Goal: Information Seeking & Learning: Learn about a topic

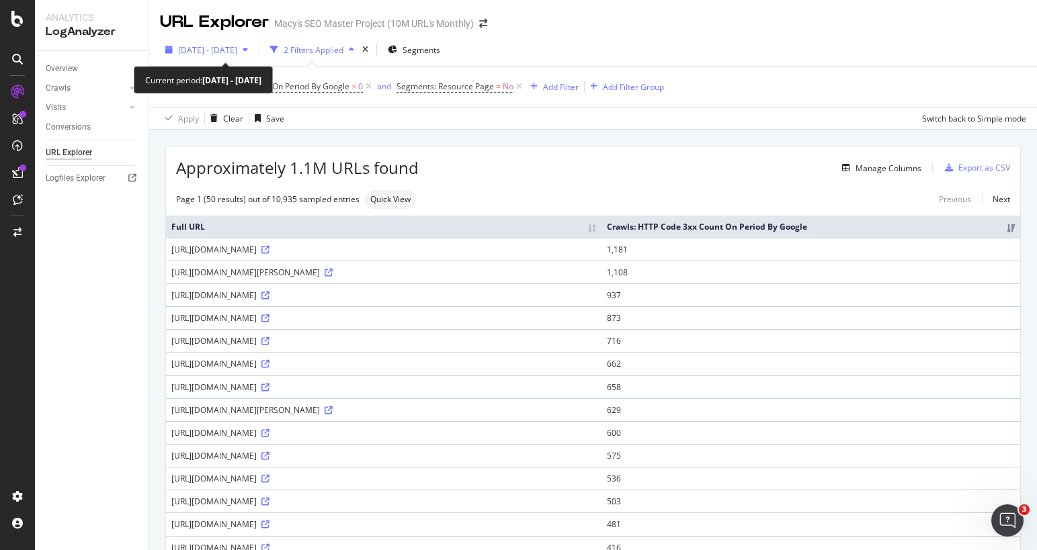
click at [237, 51] on span "[DATE] - [DATE]" at bounding box center [207, 49] width 59 height 11
click at [371, 67] on div "Crawls: HTTP Code 3xx Count On Period By Google > 0 and Segments: Resource Page…" at bounding box center [593, 87] width 866 height 40
click at [343, 50] on div "2 Filters Applied" at bounding box center [314, 49] width 60 height 11
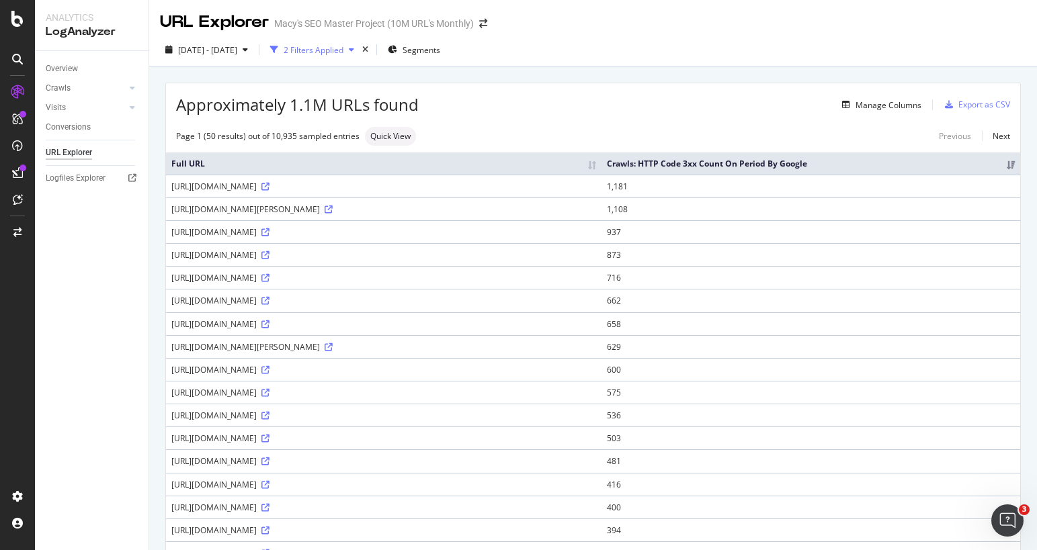
click at [343, 50] on div "2 Filters Applied" at bounding box center [314, 49] width 60 height 11
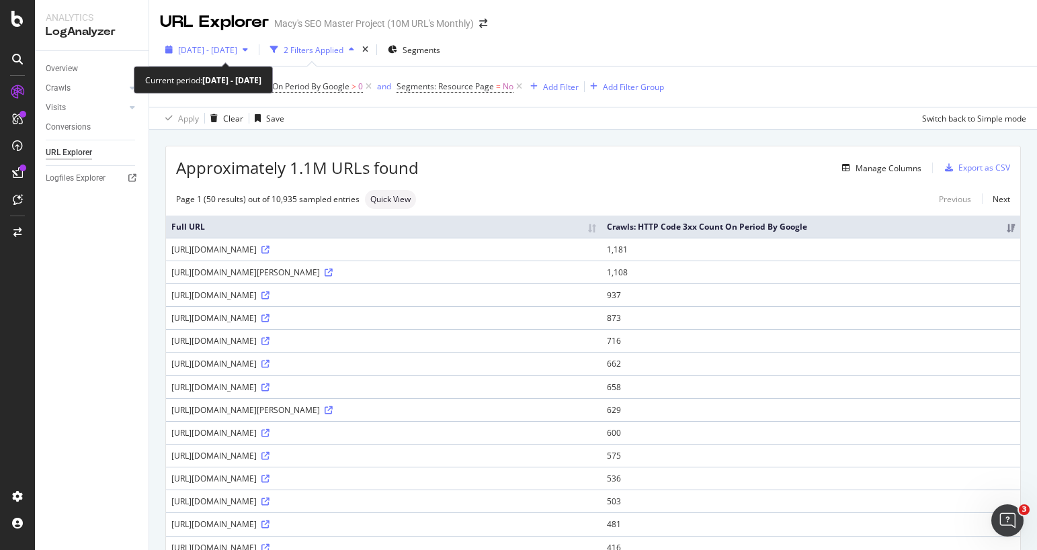
click at [237, 53] on span "[DATE] - [DATE]" at bounding box center [207, 49] width 59 height 11
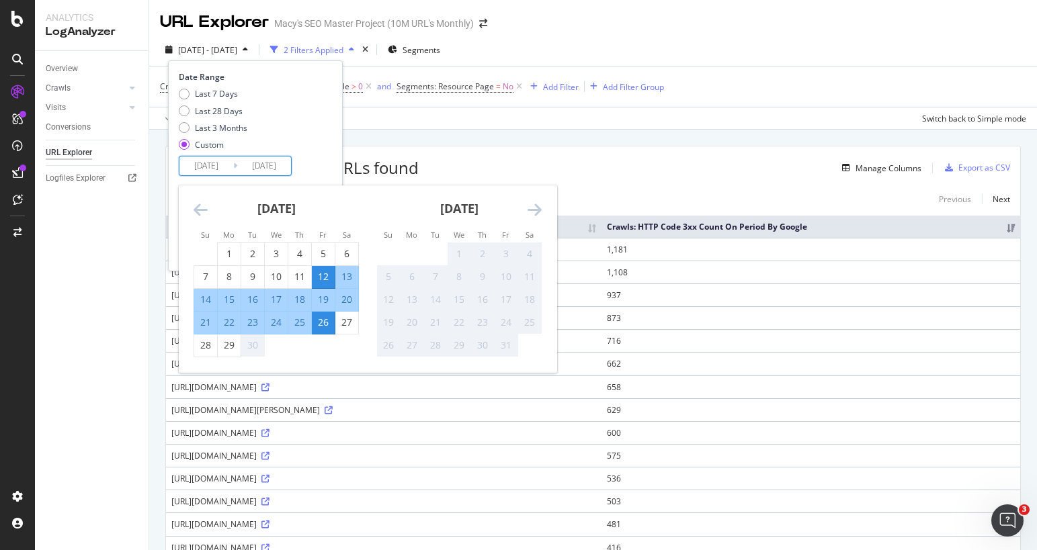
click at [210, 164] on input "[DATE]" at bounding box center [206, 166] width 54 height 19
click at [281, 126] on div "Last 7 Days Last 28 Days Last 3 Months Custom" at bounding box center [254, 122] width 150 height 68
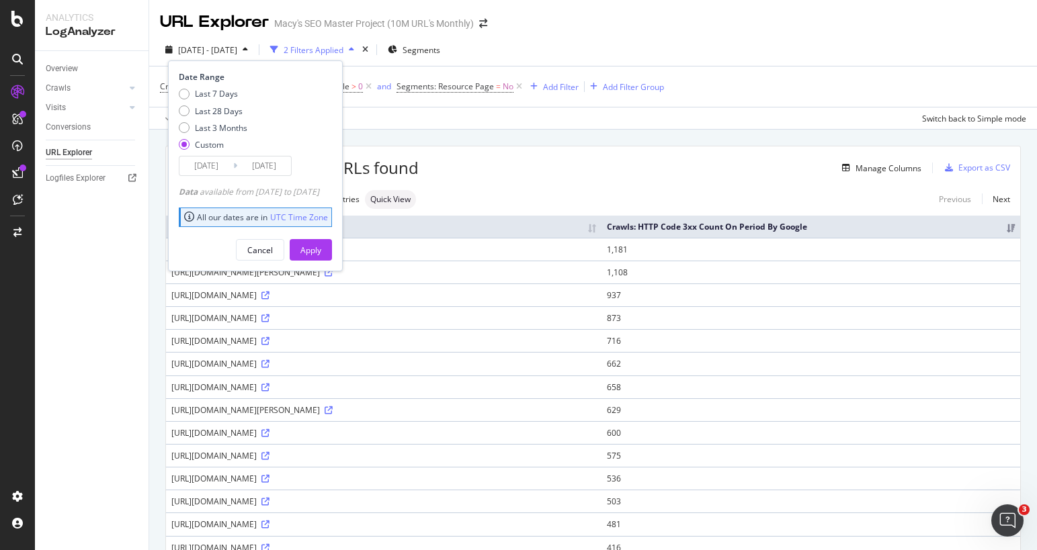
drag, startPoint x: 219, startPoint y: 254, endPoint x: 237, endPoint y: 200, distance: 56.5
click at [219, 253] on div "Cancel Apply" at bounding box center [255, 245] width 153 height 32
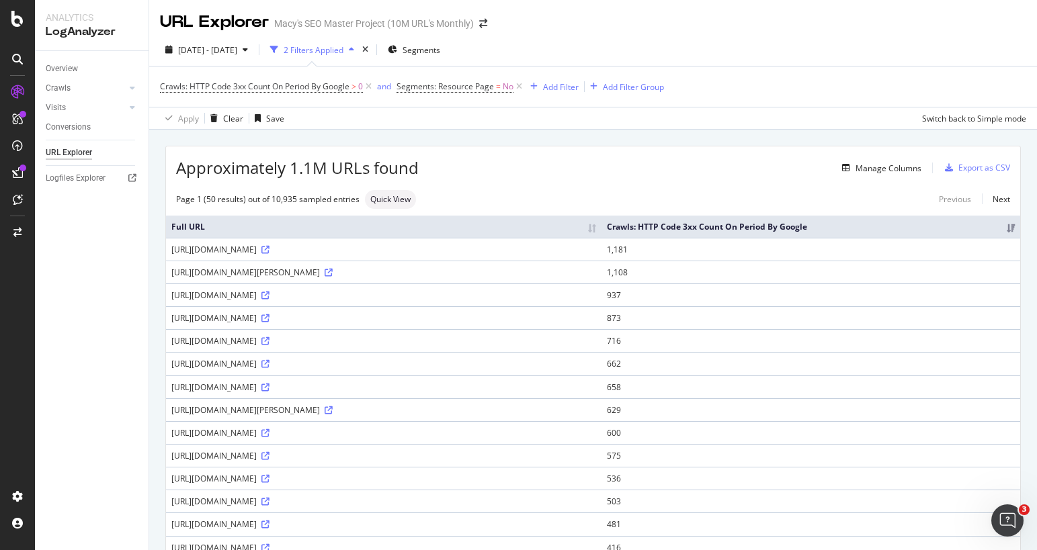
drag, startPoint x: 530, startPoint y: 126, endPoint x: 534, endPoint y: 107, distance: 19.1
click at [530, 126] on div "Apply Clear Save Switch back to Simple mode" at bounding box center [593, 118] width 888 height 22
click at [550, 87] on div "Add Filter" at bounding box center [561, 86] width 36 height 11
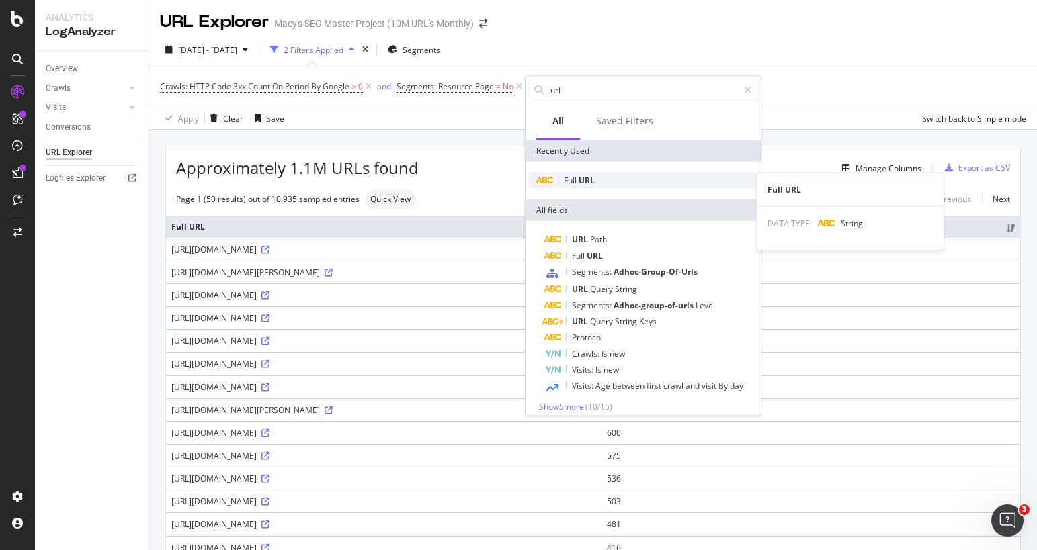
type input "url"
click at [607, 185] on div "Full URL" at bounding box center [643, 181] width 230 height 16
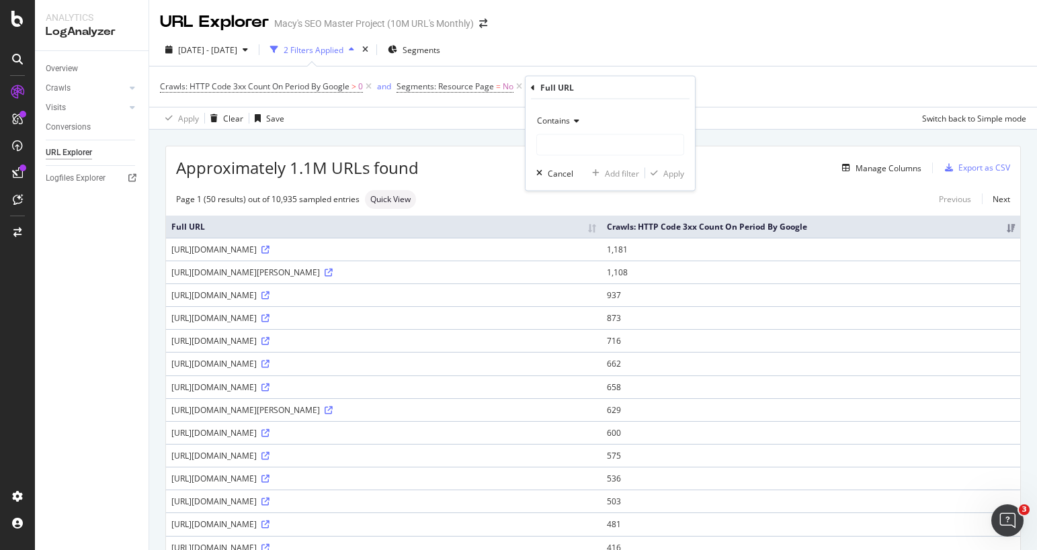
click at [568, 121] on span "Contains" at bounding box center [553, 120] width 33 height 11
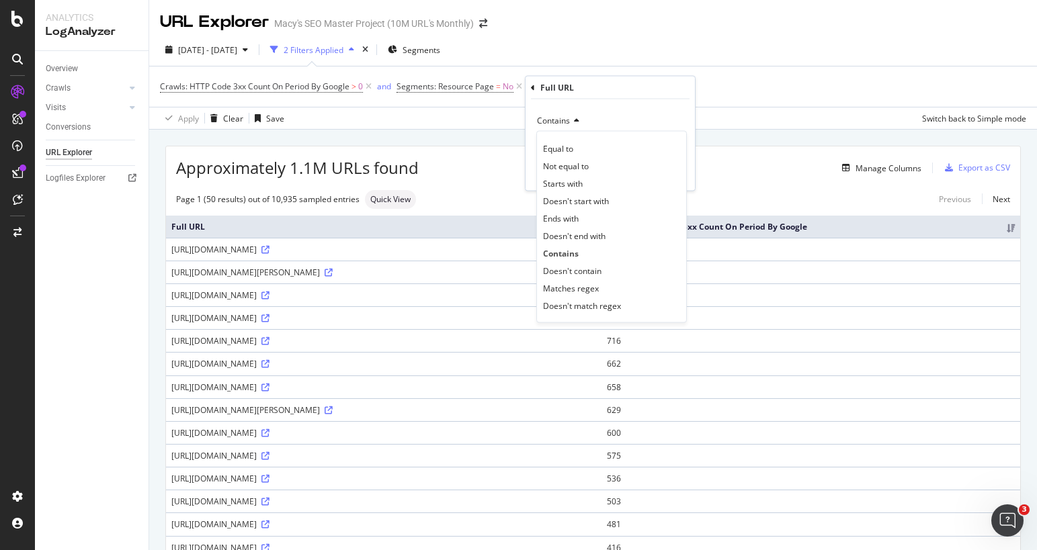
click at [634, 110] on div "Contains" at bounding box center [610, 121] width 148 height 22
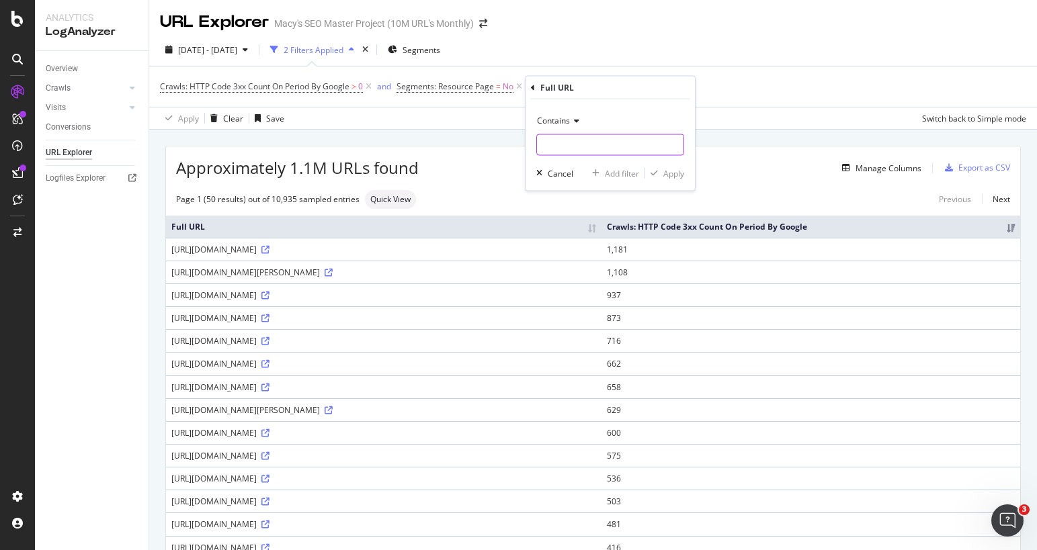
click at [611, 146] on input "text" at bounding box center [610, 145] width 146 height 22
type input "/product/"
click at [671, 167] on div "Apply" at bounding box center [664, 173] width 39 height 12
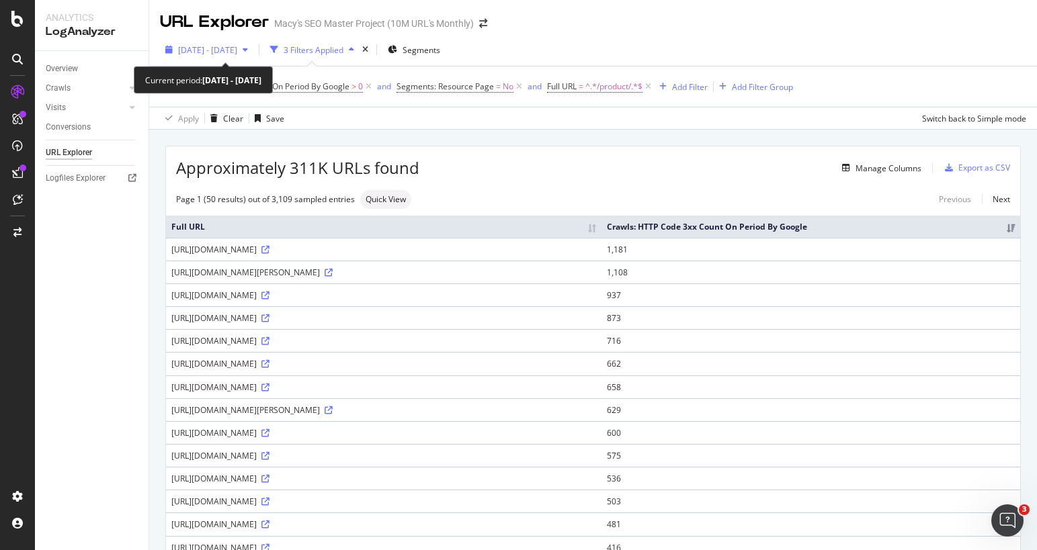
click at [237, 48] on span "[DATE] - [DATE]" at bounding box center [207, 49] width 59 height 11
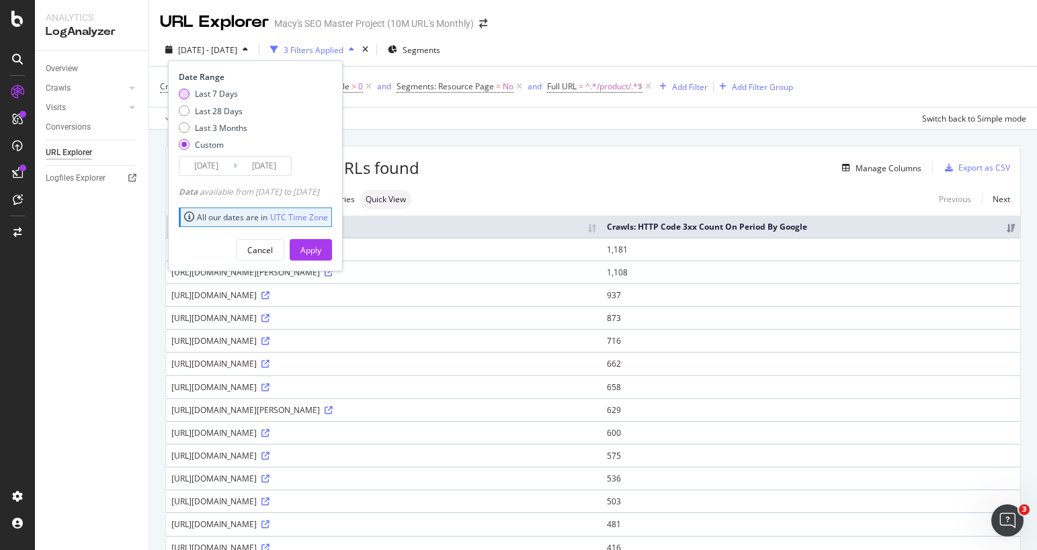
click at [185, 91] on div "Last 7 Days" at bounding box center [184, 94] width 11 height 11
type input "[DATE]"
click at [321, 257] on div "Apply" at bounding box center [310, 250] width 21 height 20
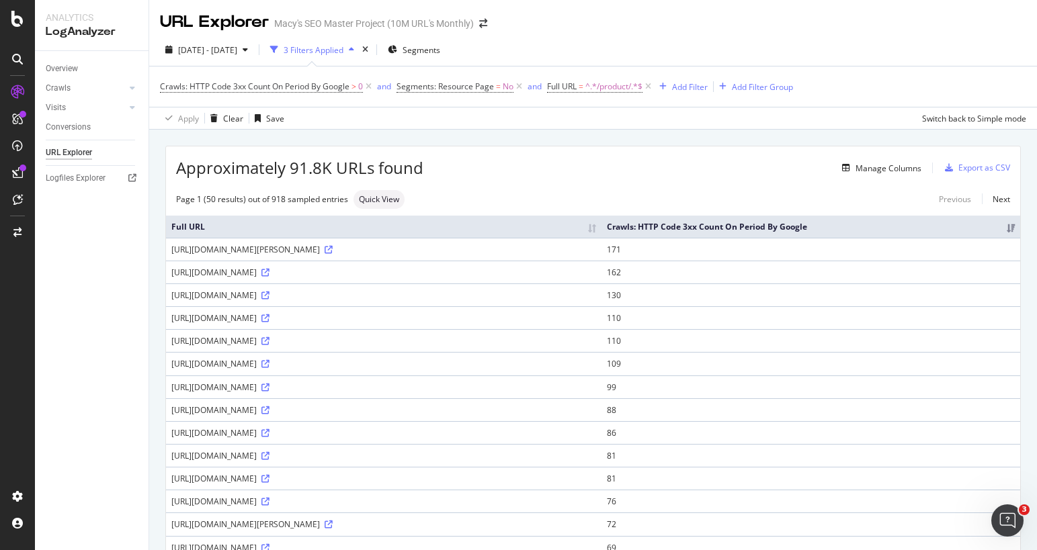
drag, startPoint x: 105, startPoint y: 337, endPoint x: 148, endPoint y: 214, distance: 130.1
click at [105, 333] on div "Overview Crawls Daily Distribution Segments Distribution HTTP Codes Resources V…" at bounding box center [92, 300] width 114 height 499
click at [237, 50] on span "[DATE] - [DATE]" at bounding box center [207, 49] width 59 height 11
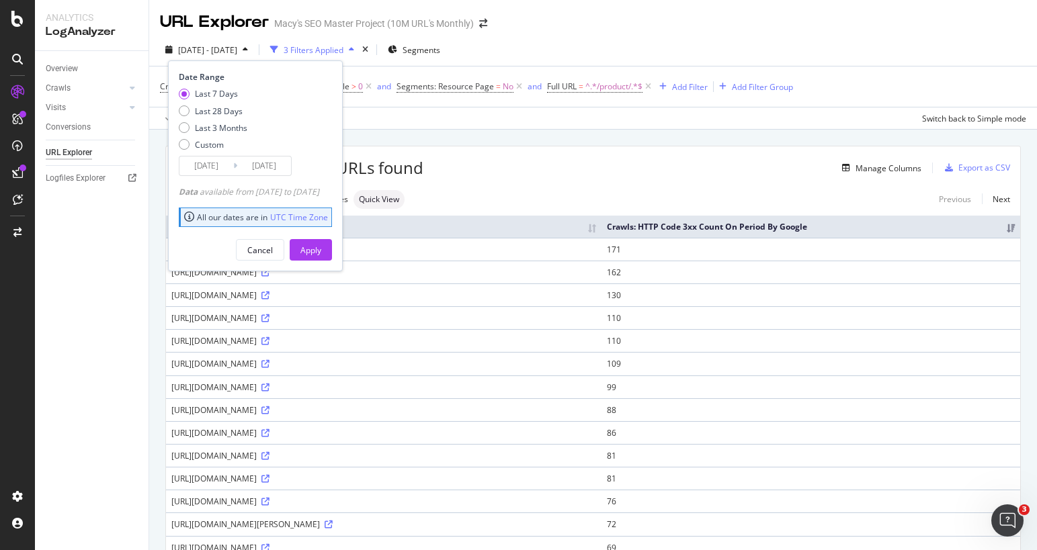
click at [214, 163] on input "[DATE]" at bounding box center [206, 166] width 54 height 19
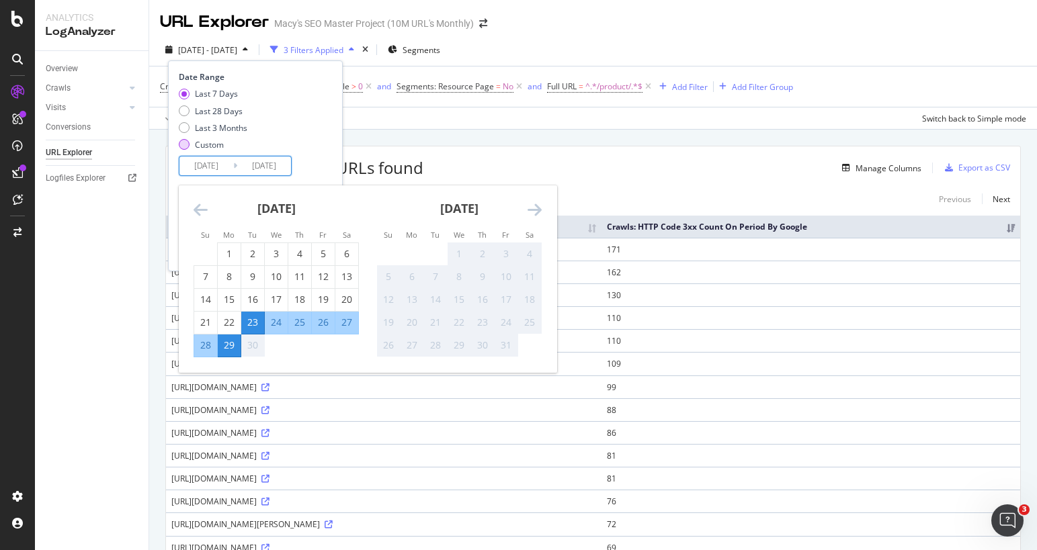
click at [183, 149] on div "Custom" at bounding box center [184, 144] width 11 height 11
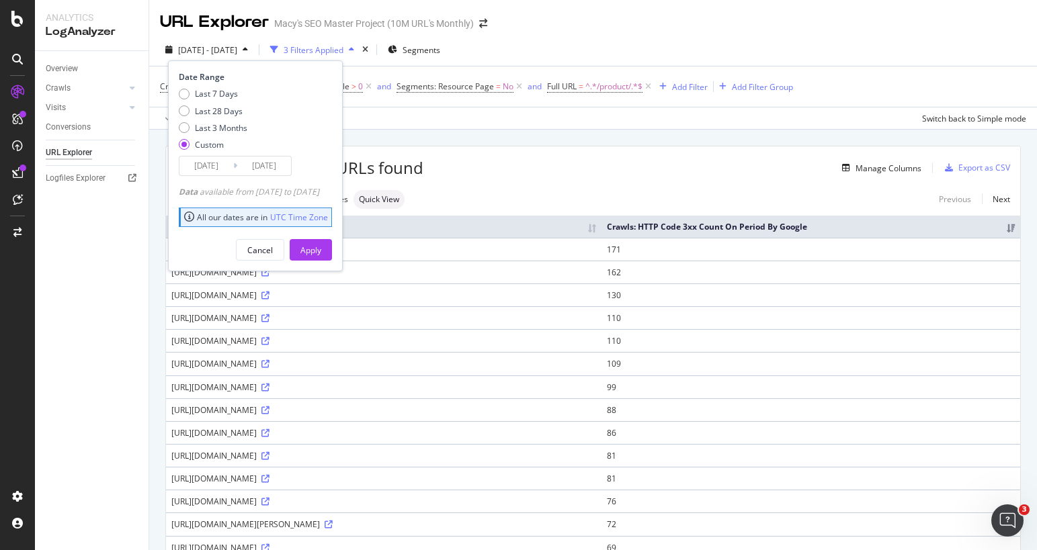
click at [193, 165] on input "[DATE]" at bounding box center [206, 166] width 54 height 19
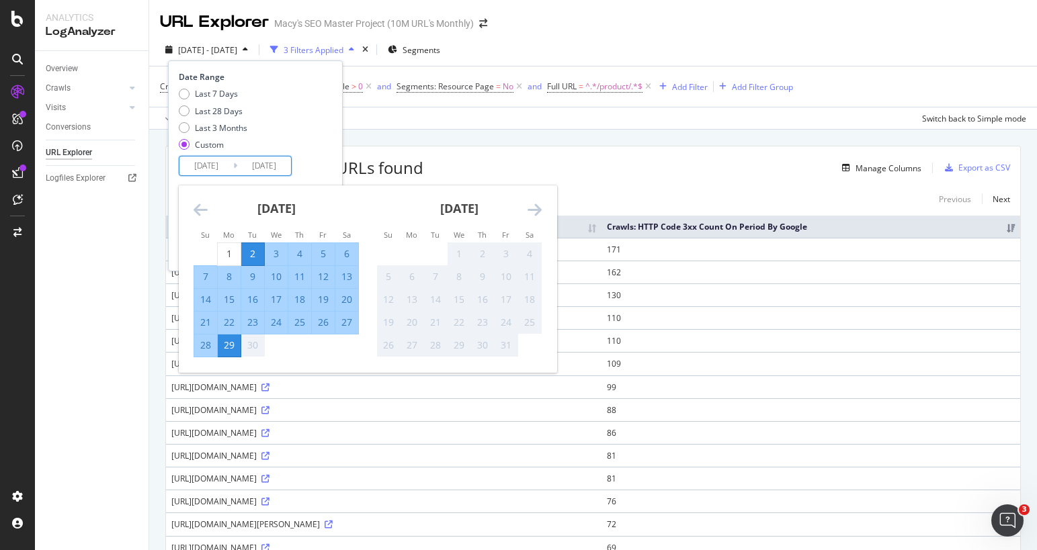
click at [199, 207] on icon "Move backward to switch to the previous month." at bounding box center [201, 210] width 14 height 16
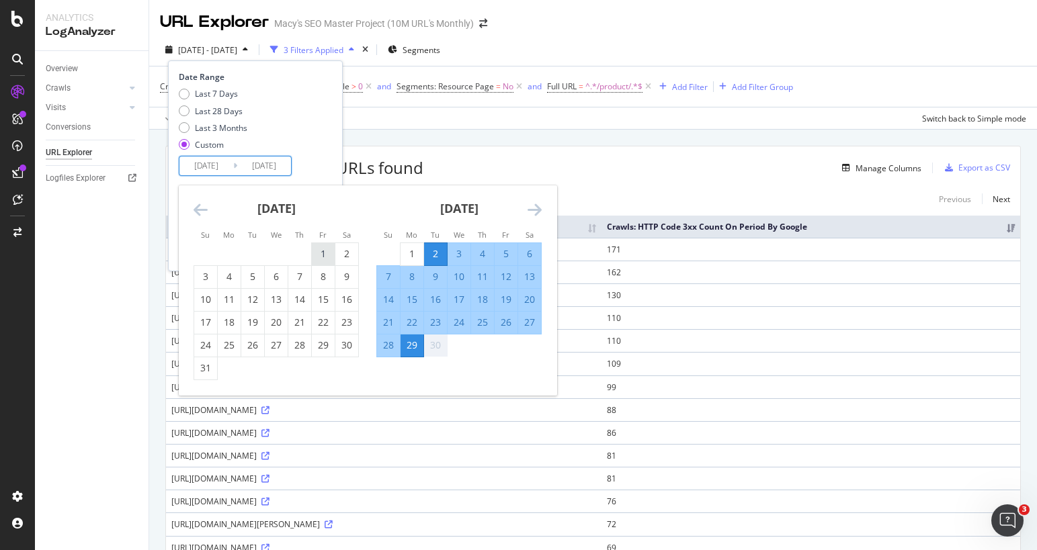
click at [321, 255] on div "1" at bounding box center [323, 253] width 23 height 13
type input "[DATE]"
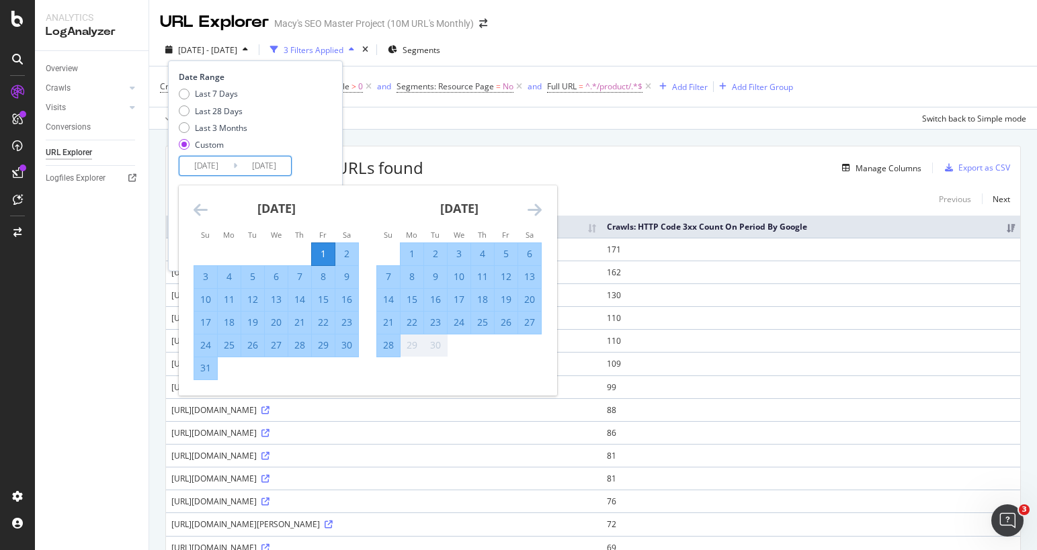
click at [205, 370] on div "31" at bounding box center [205, 368] width 23 height 13
type input "[DATE]"
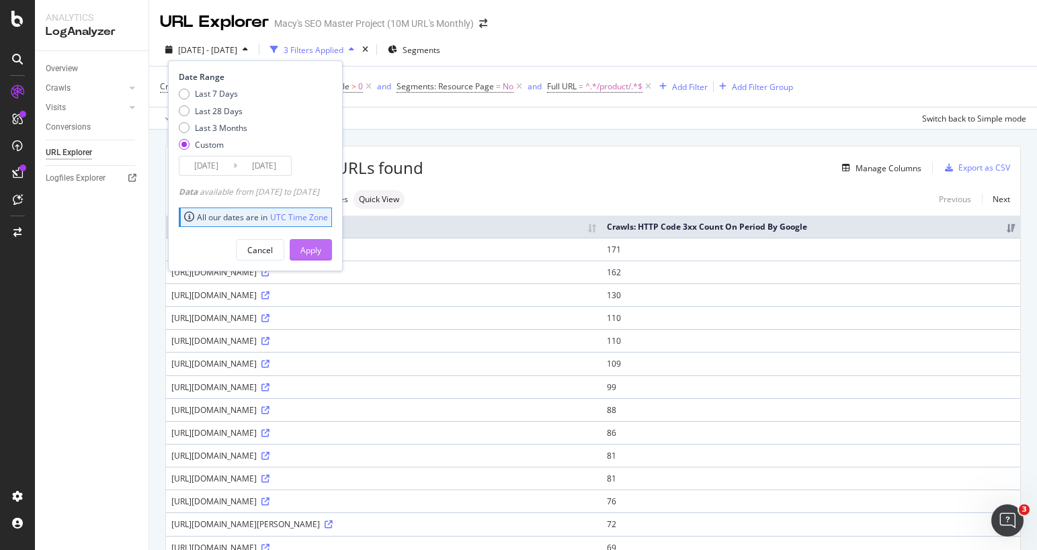
click at [321, 256] on div "Apply" at bounding box center [310, 250] width 21 height 20
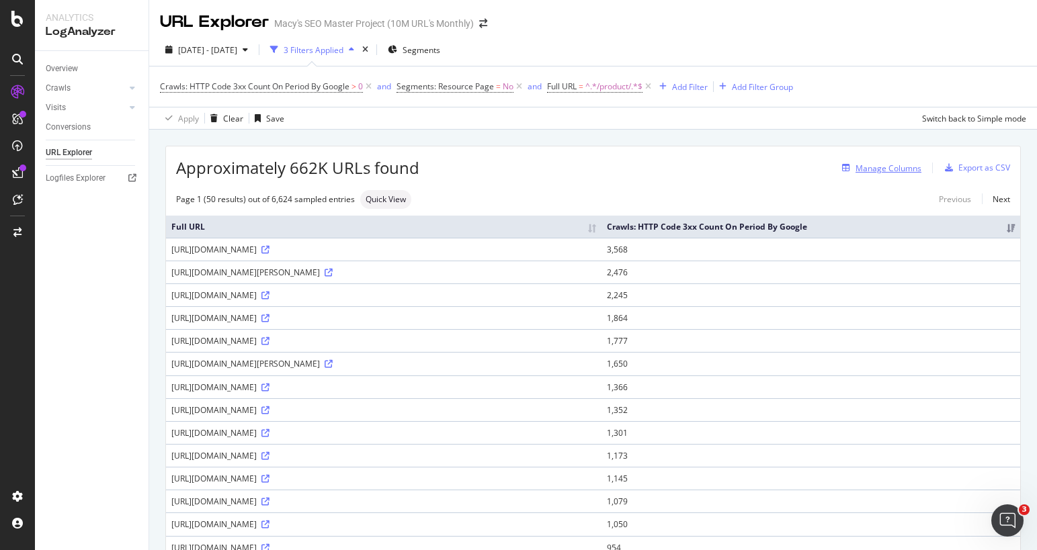
click at [878, 166] on div "Manage Columns" at bounding box center [888, 168] width 66 height 11
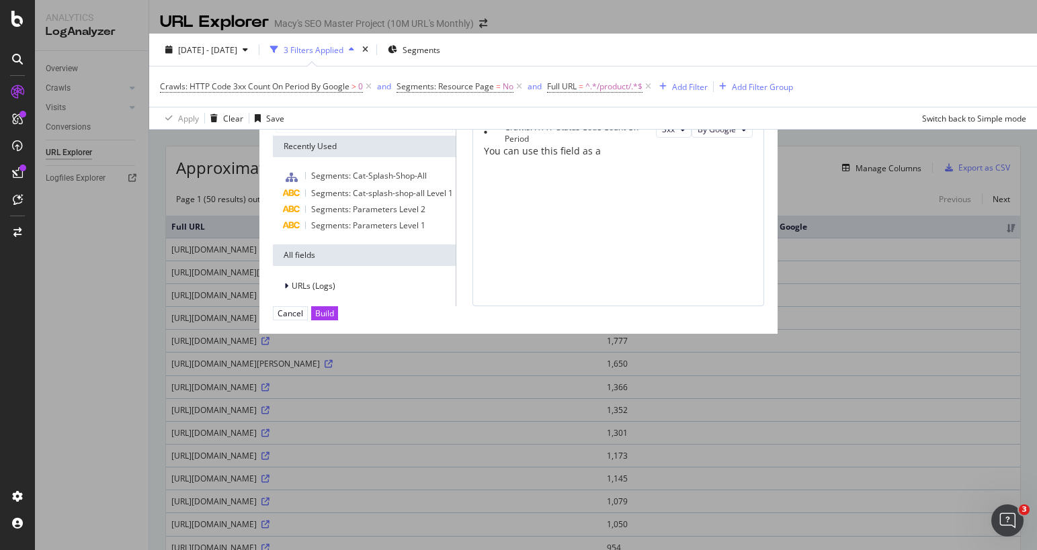
click at [677, 158] on div "Crawls: HTTP Status Code Count On Period 3xx By Google You can use this field a…" at bounding box center [618, 140] width 269 height 36
drag, startPoint x: 799, startPoint y: 44, endPoint x: 762, endPoint y: 38, distance: 37.3
click at [417, 69] on icon "times" at bounding box center [412, 75] width 7 height 13
